Goal: Transaction & Acquisition: Purchase product/service

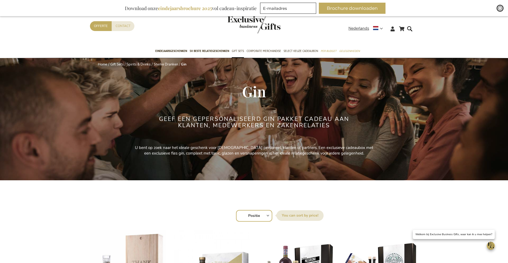
click at [501, 7] on img "Close" at bounding box center [500, 8] width 3 height 3
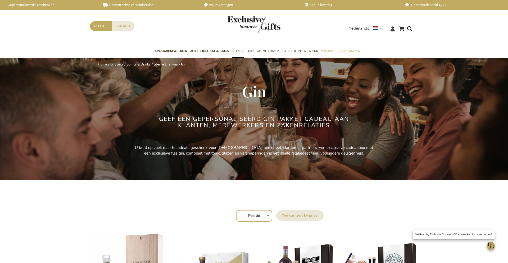
click at [254, 19] on img "store logo" at bounding box center [254, 24] width 53 height 17
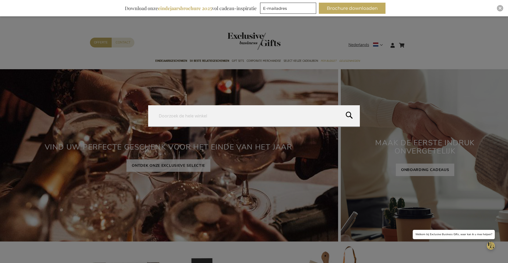
click at [409, 42] on form "Search Search" at bounding box center [411, 42] width 5 height 0
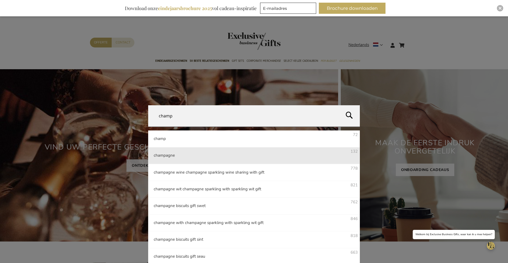
click at [156, 152] on span "champagne" at bounding box center [164, 154] width 21 height 5
type input "champagne"
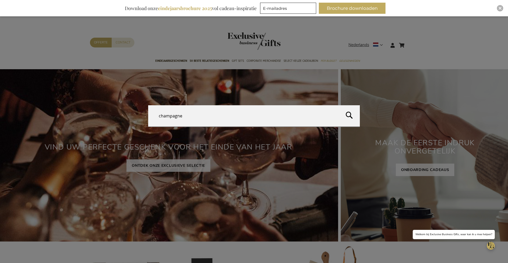
click at [352, 114] on button "Search" at bounding box center [423, 117] width 169 height 24
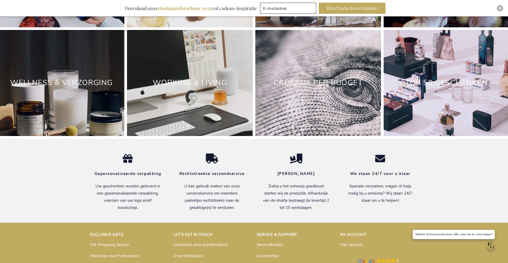
scroll to position [1653, 0]
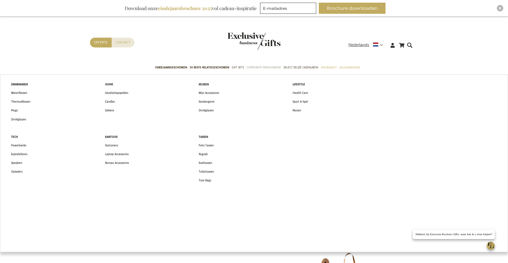
click at [277, 69] on span "Corporate Merchandise" at bounding box center [264, 68] width 34 height 6
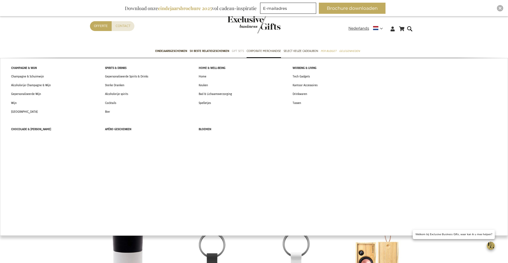
click at [237, 52] on span "Gift Sets" at bounding box center [238, 51] width 12 height 6
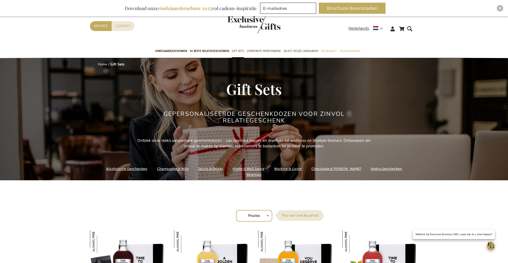
click at [160, 171] on link "Champagne & Wijn" at bounding box center [173, 168] width 32 height 7
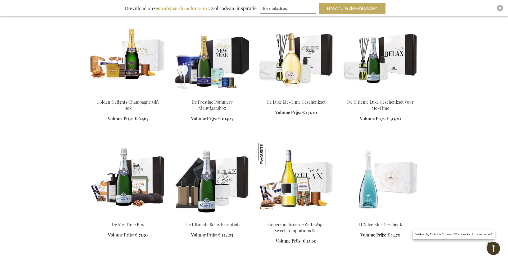
scroll to position [2536, 0]
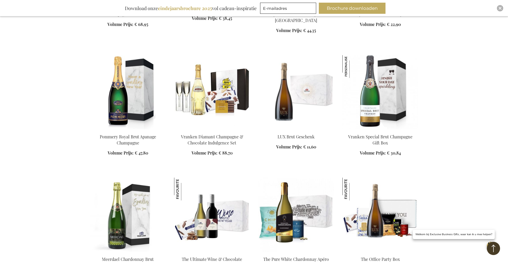
scroll to position [3613, 0]
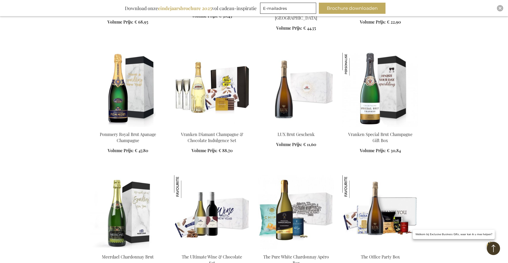
click at [131, 93] on img at bounding box center [128, 90] width 76 height 74
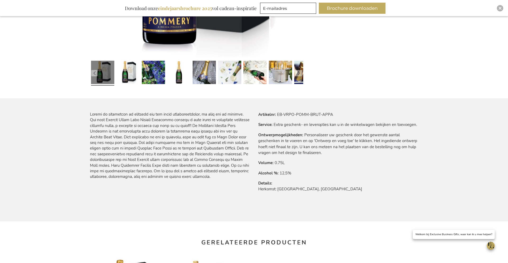
scroll to position [244, 0]
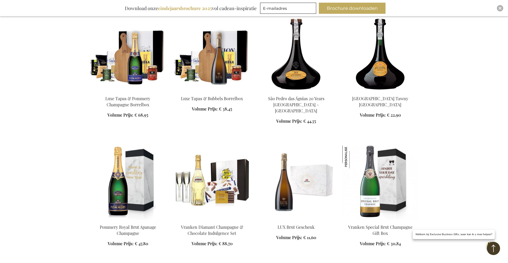
scroll to position [250, 0]
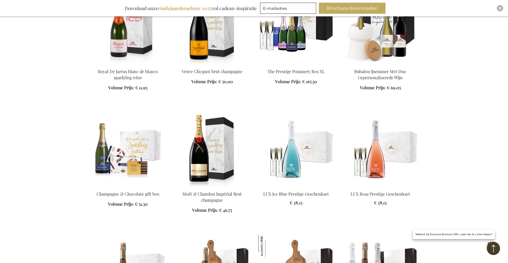
scroll to position [784, 0]
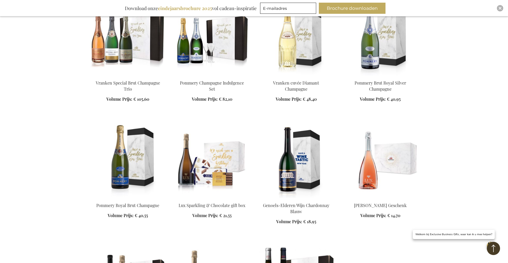
scroll to position [2242, 0]
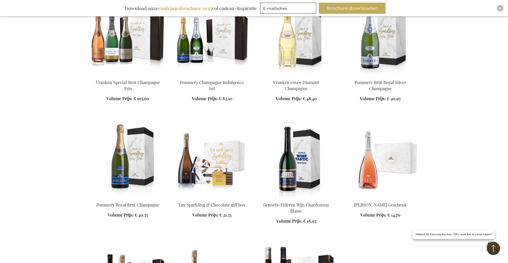
click at [137, 165] on img at bounding box center [128, 160] width 76 height 74
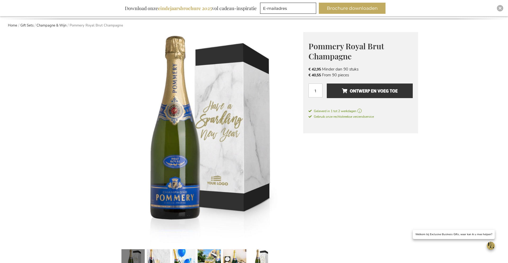
scroll to position [55, 0]
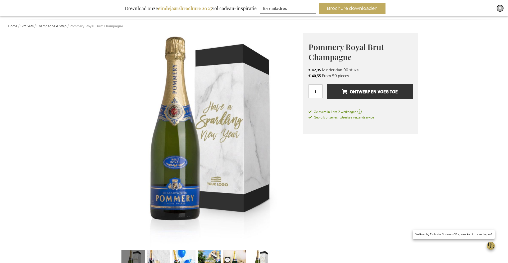
click at [502, 8] on img "Close" at bounding box center [500, 8] width 3 height 3
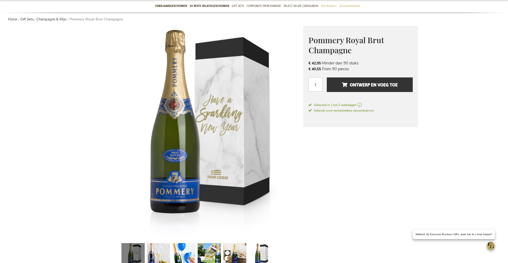
scroll to position [38, 0]
